Goal: Information Seeking & Learning: Find specific fact

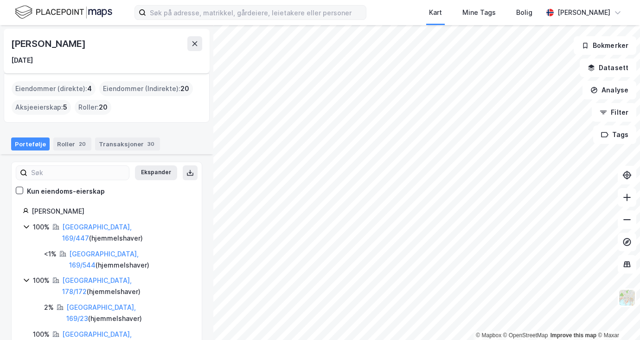
scroll to position [430, 0]
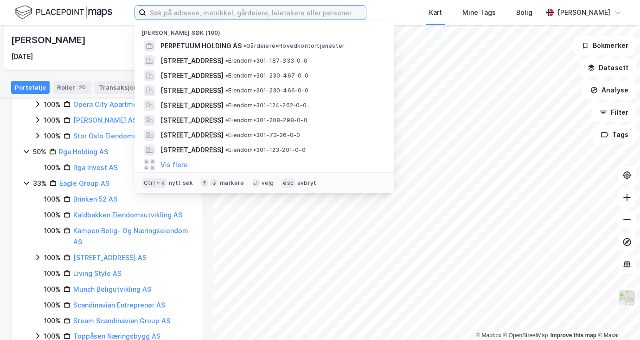
click at [232, 14] on input at bounding box center [256, 13] width 220 height 14
paste input "[PERSON_NAME] Anzen"
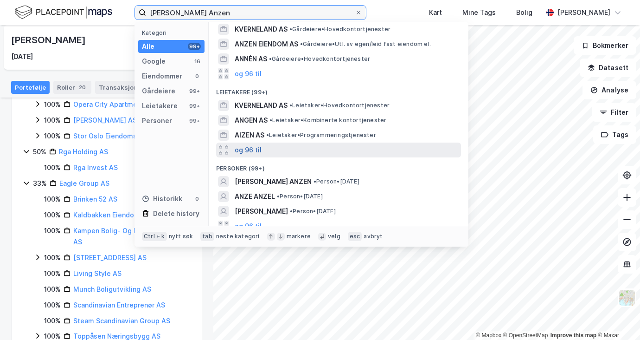
scroll to position [100, 0]
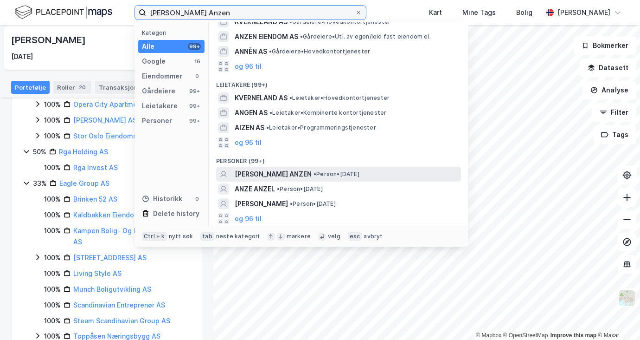
type input "[PERSON_NAME] Anzen"
click at [261, 171] on span "[PERSON_NAME] ANZEN" at bounding box center [273, 173] width 77 height 11
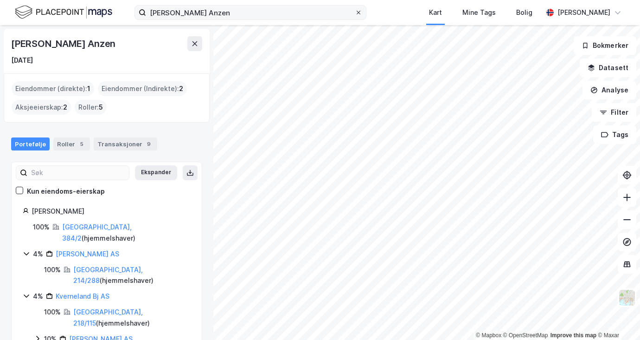
click at [355, 13] on span at bounding box center [358, 12] width 7 height 7
click at [332, 13] on input "[PERSON_NAME] Anzen" at bounding box center [250, 13] width 209 height 14
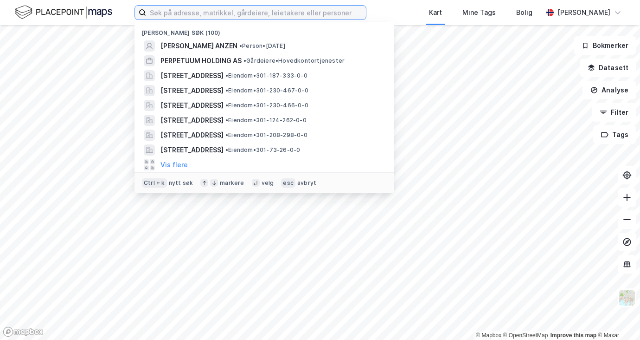
paste input "[PERSON_NAME]"
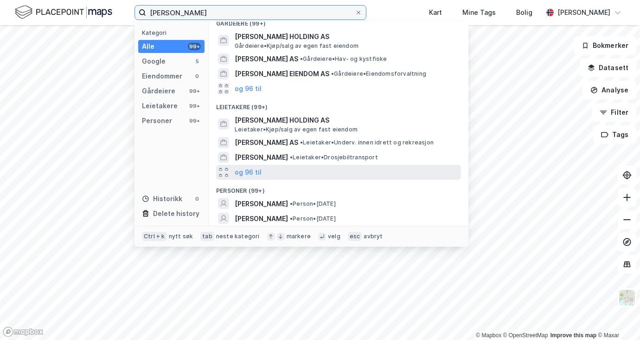
scroll to position [122, 0]
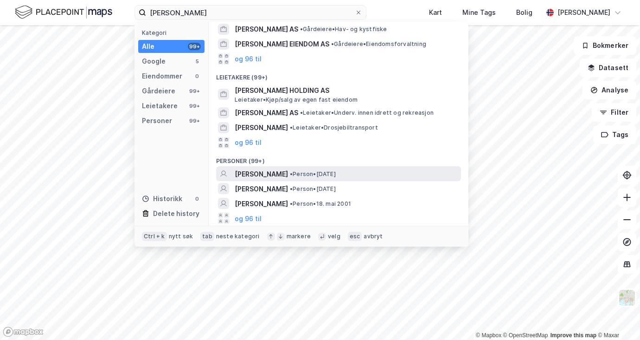
click at [277, 175] on span "[PERSON_NAME]" at bounding box center [261, 173] width 53 height 11
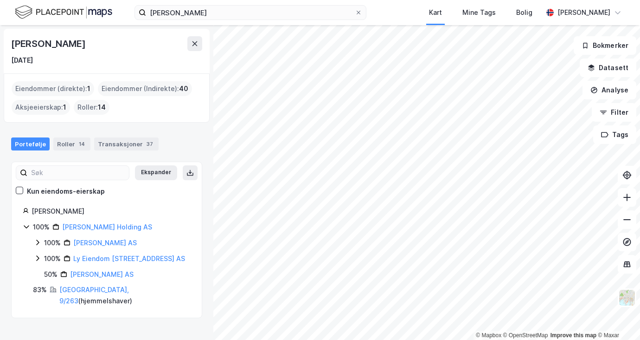
click at [38, 238] on icon at bounding box center [37, 241] width 7 height 7
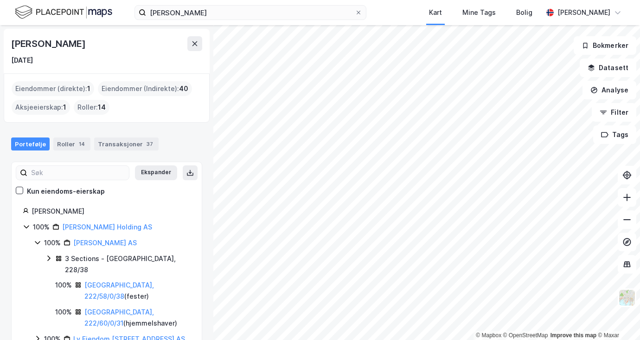
click at [38, 238] on icon at bounding box center [37, 241] width 7 height 7
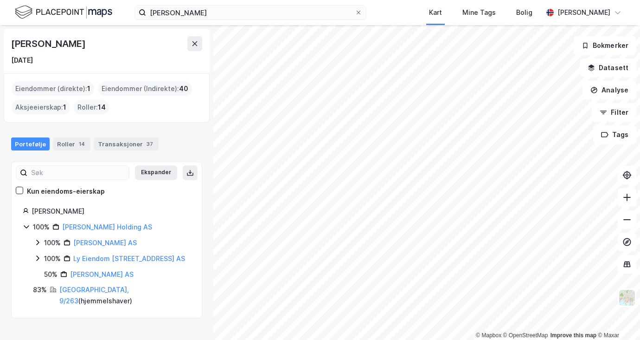
click at [38, 258] on icon at bounding box center [37, 257] width 7 height 7
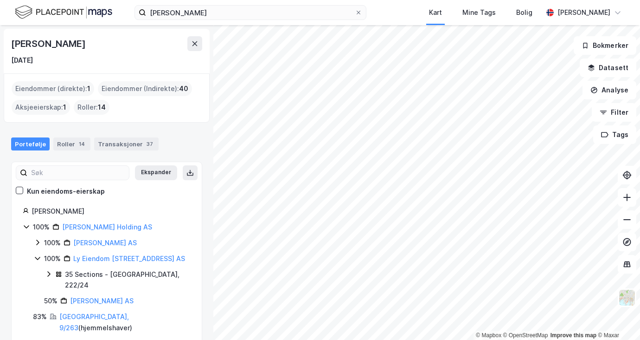
click at [38, 258] on icon at bounding box center [37, 257] width 7 height 7
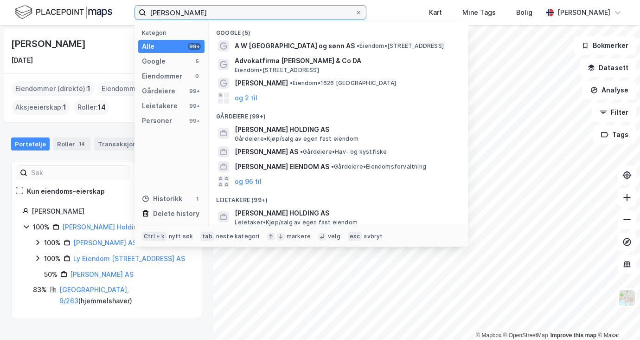
drag, startPoint x: 253, startPoint y: 10, endPoint x: 108, endPoint y: 10, distance: 145.7
click at [108, 10] on div "[PERSON_NAME] Kategori Alle 99+ Google 5 Eiendommer 0 Gårdeiere 99+ Leietakere …" at bounding box center [320, 12] width 640 height 25
paste input "[PERSON_NAME]"
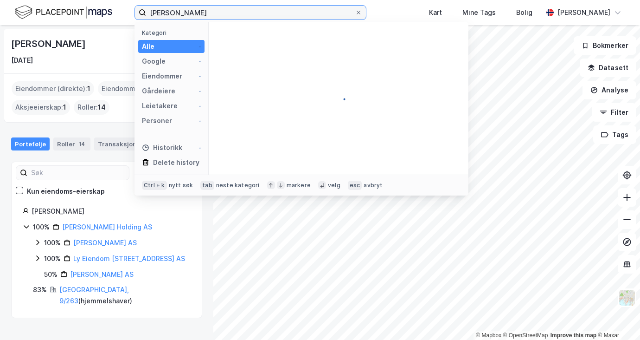
type input "[PERSON_NAME]"
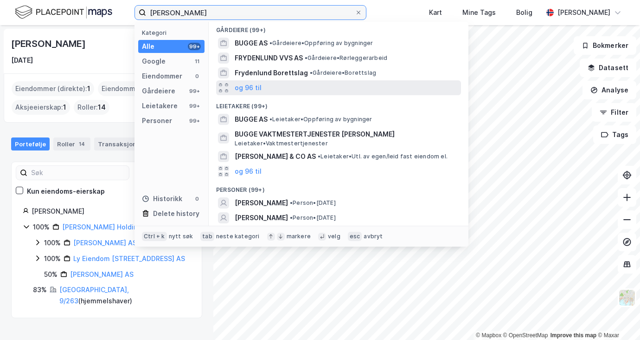
scroll to position [93, 0]
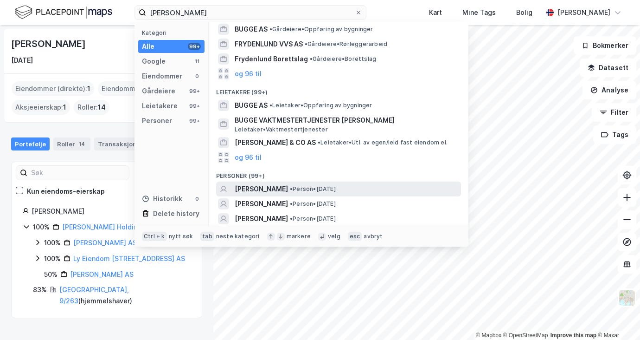
click at [279, 184] on span "[PERSON_NAME]" at bounding box center [261, 188] width 53 height 11
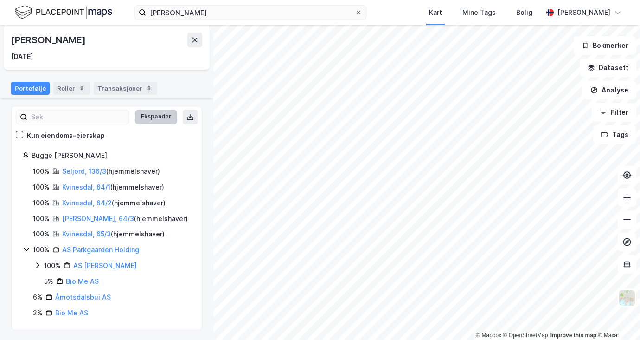
scroll to position [57, 0]
click at [24, 247] on icon at bounding box center [26, 248] width 5 height 3
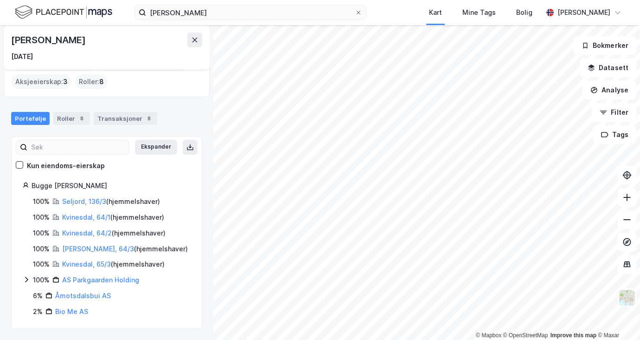
scroll to position [25, 0]
click at [26, 280] on icon at bounding box center [26, 279] width 7 height 7
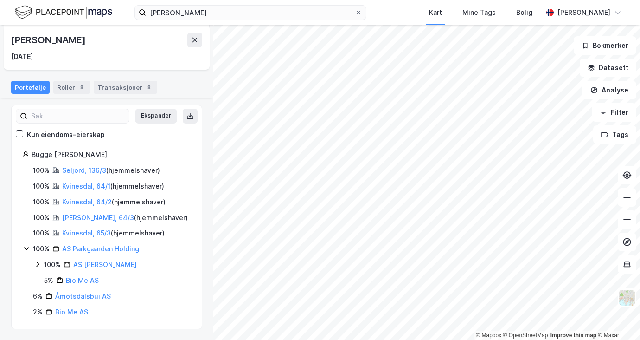
click at [38, 265] on icon at bounding box center [37, 263] width 7 height 7
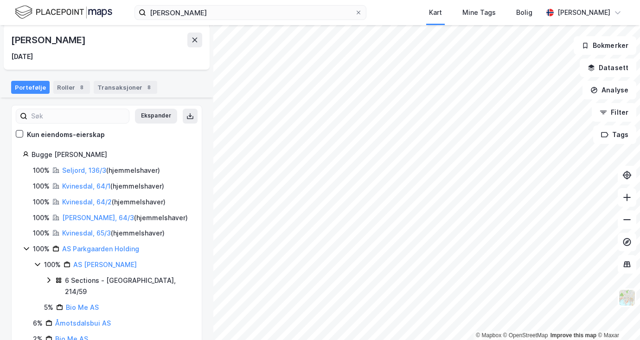
click at [51, 279] on icon at bounding box center [48, 279] width 7 height 7
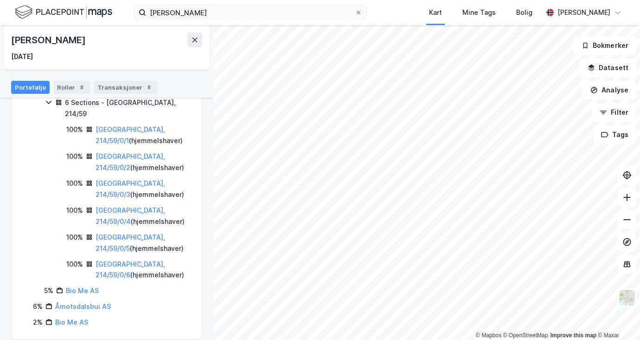
scroll to position [188, 0]
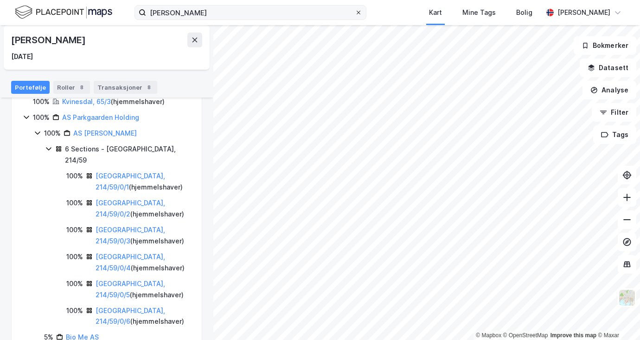
click at [356, 13] on icon at bounding box center [359, 13] width 6 height 6
click at [328, 13] on input "[PERSON_NAME]" at bounding box center [250, 13] width 209 height 14
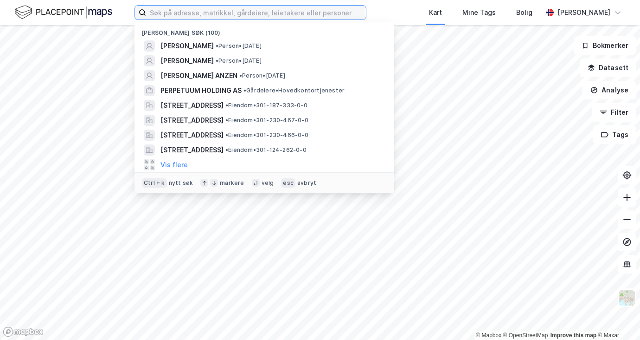
paste input "[PERSON_NAME]"
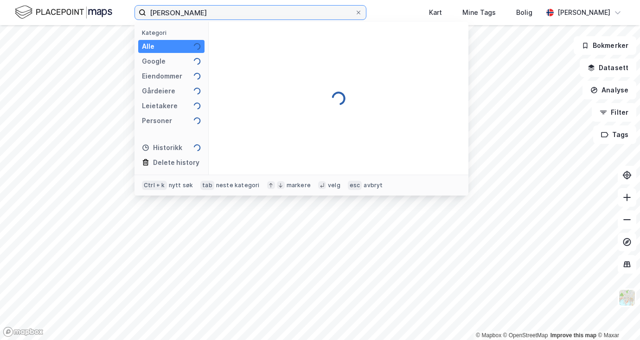
type input "[PERSON_NAME]"
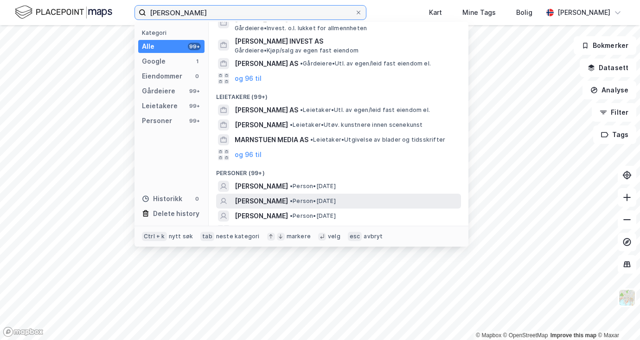
scroll to position [71, 0]
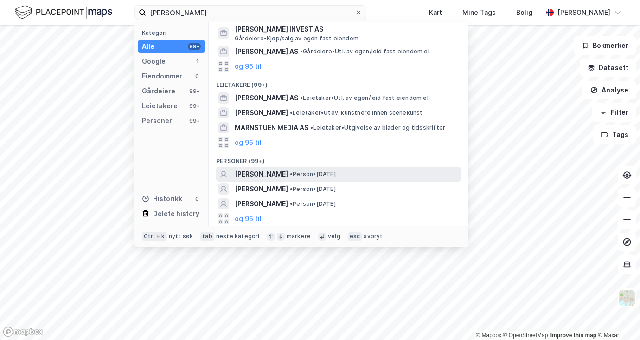
click at [263, 173] on span "[PERSON_NAME]" at bounding box center [261, 173] width 53 height 11
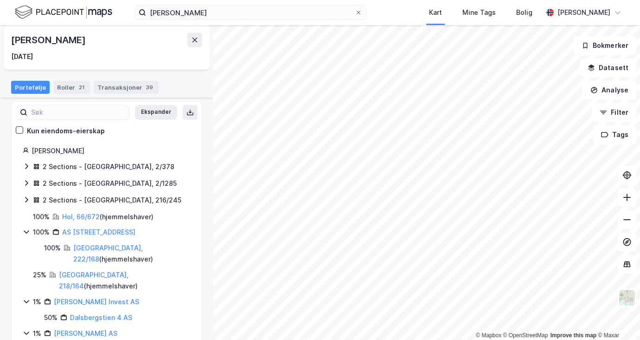
scroll to position [107, 0]
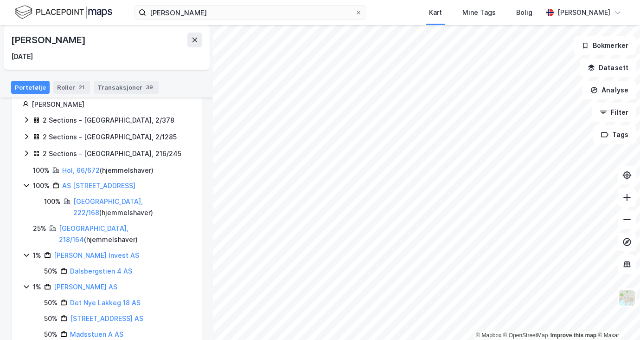
drag, startPoint x: 121, startPoint y: 39, endPoint x: 12, endPoint y: 36, distance: 108.6
click at [12, 36] on div "[PERSON_NAME]" at bounding box center [106, 39] width 191 height 15
copy div "[PERSON_NAME]"
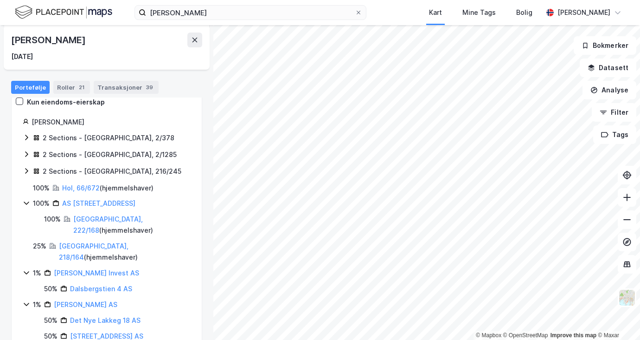
scroll to position [93, 0]
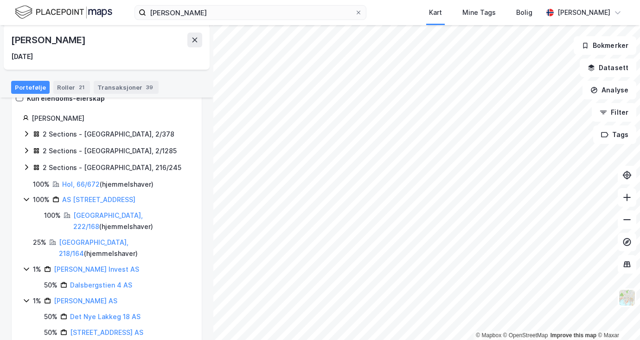
click at [27, 133] on icon at bounding box center [26, 134] width 3 height 6
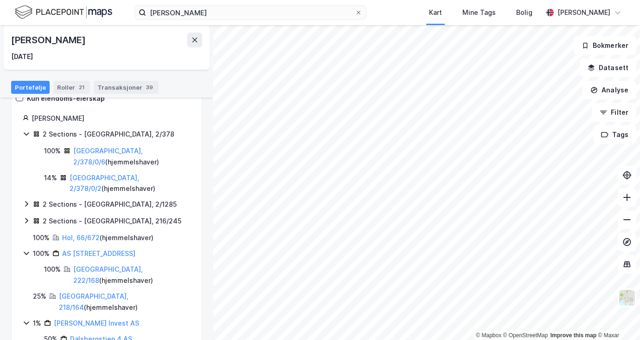
click at [28, 133] on icon at bounding box center [26, 133] width 5 height 3
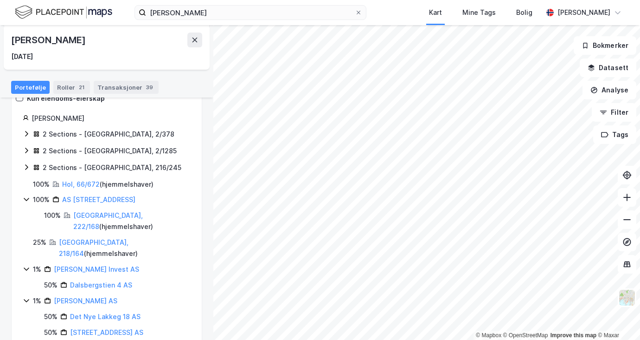
click at [28, 149] on icon at bounding box center [26, 150] width 7 height 7
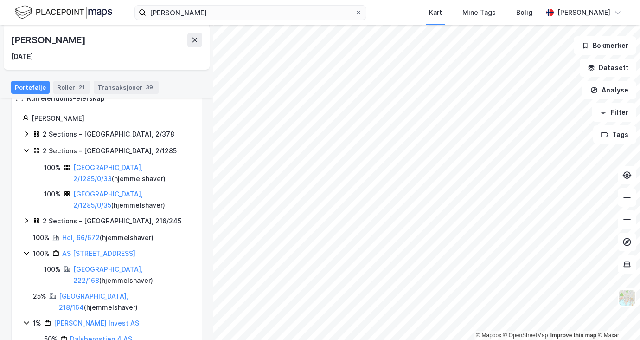
click at [28, 149] on icon at bounding box center [26, 150] width 5 height 3
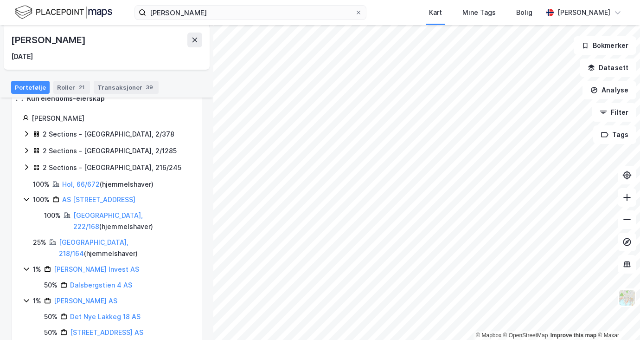
click at [29, 170] on icon at bounding box center [26, 166] width 7 height 7
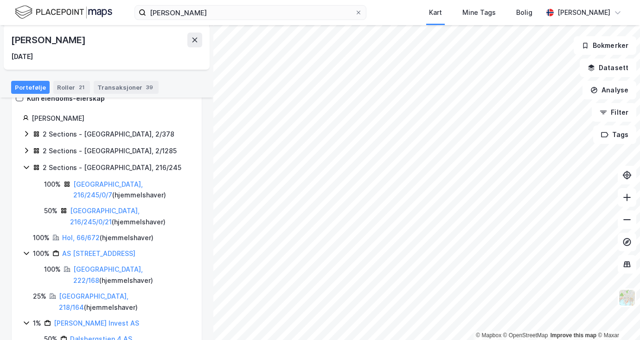
click at [29, 169] on icon at bounding box center [26, 166] width 7 height 7
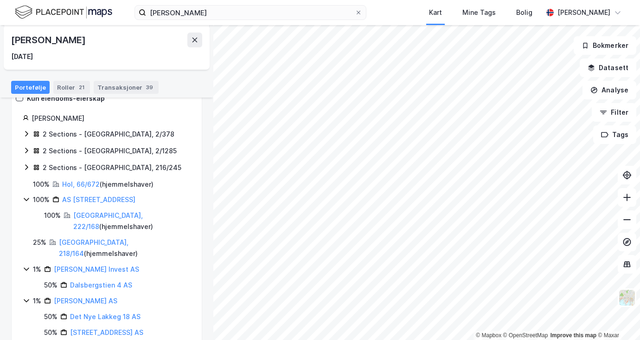
click at [29, 265] on icon at bounding box center [26, 268] width 7 height 7
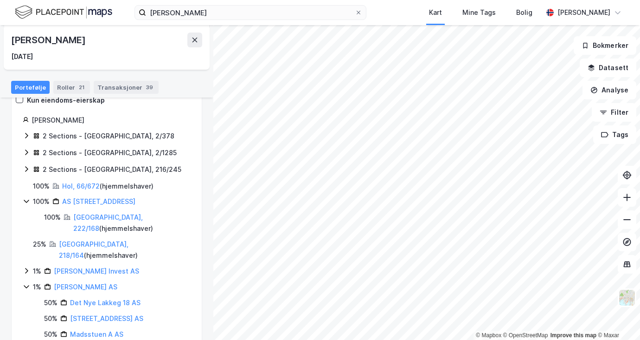
click at [29, 267] on icon at bounding box center [26, 270] width 7 height 7
